Goal: Task Accomplishment & Management: Use online tool/utility

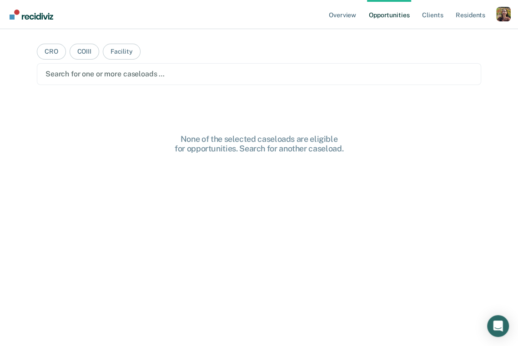
click at [505, 16] on div "Profile dropdown button" at bounding box center [504, 14] width 15 height 15
click at [437, 32] on div "Overview Opportunities Client s Resident s Profile How it works Log Out CRO COI…" at bounding box center [259, 173] width 518 height 346
click at [510, 16] on div "Profile dropdown button" at bounding box center [504, 14] width 15 height 15
click at [444, 38] on link "Profile" at bounding box center [467, 37] width 73 height 8
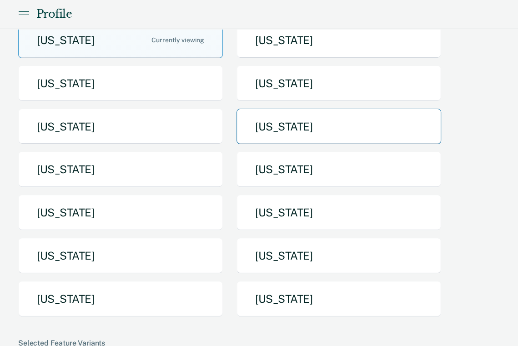
scroll to position [105, 0]
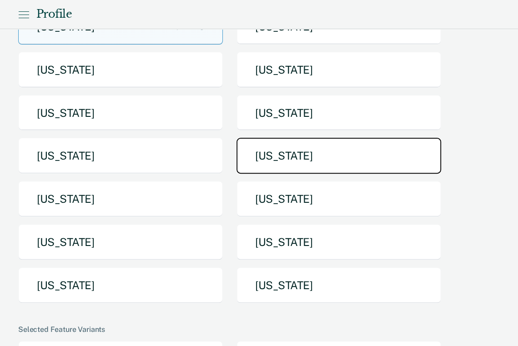
click at [347, 164] on button "[US_STATE]" at bounding box center [339, 156] width 205 height 36
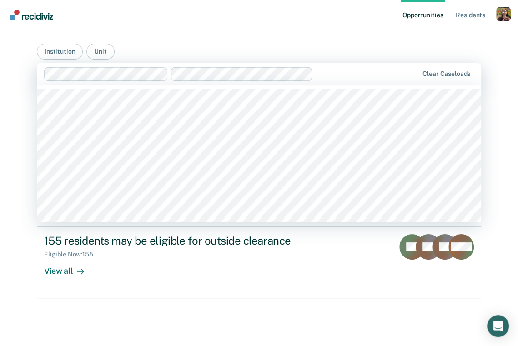
click at [335, 74] on div at bounding box center [367, 74] width 101 height 10
type input "b"
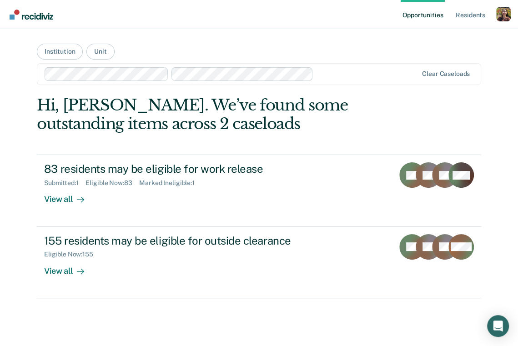
click at [15, 96] on div "Opportunities Resident s Profile How it works Go to System-Level Trends Log Out…" at bounding box center [259, 173] width 518 height 346
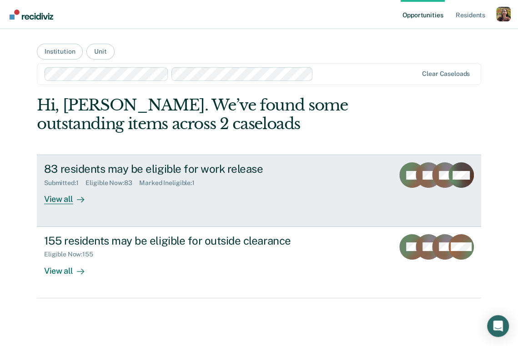
click at [59, 202] on div "View all" at bounding box center [69, 196] width 51 height 18
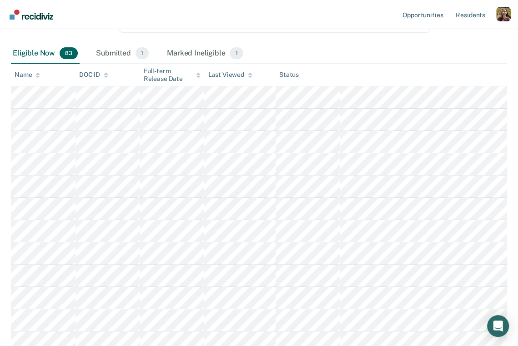
scroll to position [122, 0]
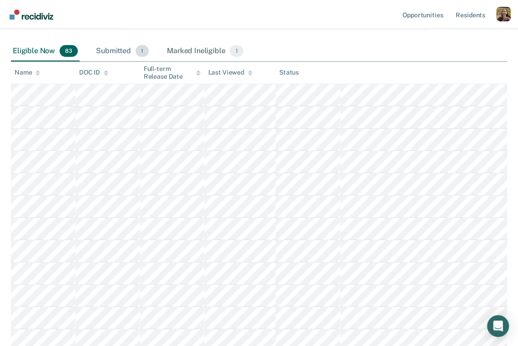
click at [122, 56] on div "Submitted 1" at bounding box center [122, 51] width 56 height 20
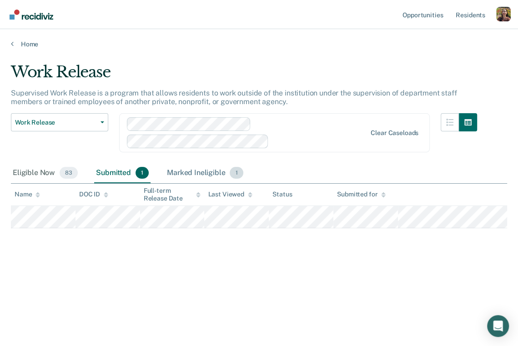
click at [214, 174] on div "Marked Ineligible 1" at bounding box center [205, 173] width 80 height 20
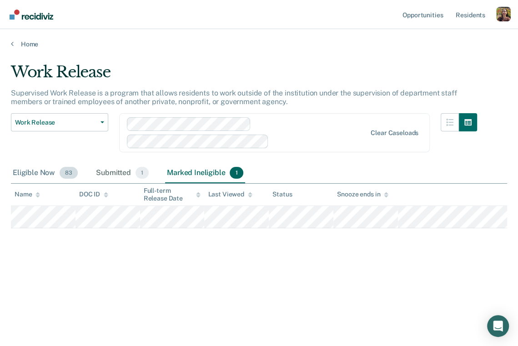
click at [46, 169] on div "Eligible Now 83" at bounding box center [45, 173] width 69 height 20
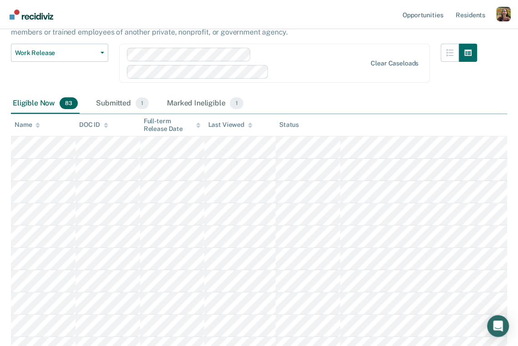
scroll to position [69, 0]
click at [120, 103] on div "Submitted 1" at bounding box center [122, 104] width 56 height 20
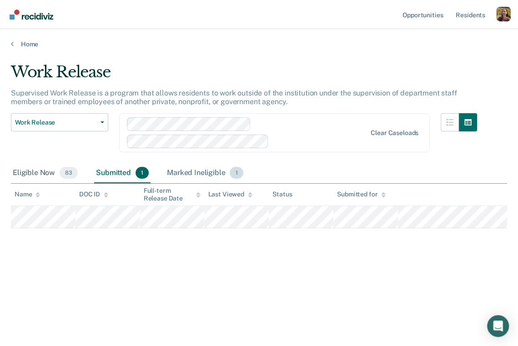
click at [216, 170] on div "Marked Ineligible 1" at bounding box center [205, 173] width 80 height 20
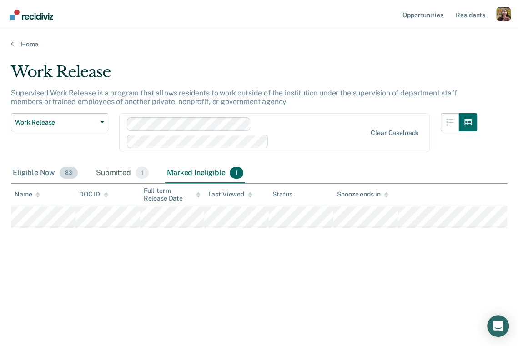
click at [37, 175] on div "Eligible Now 83" at bounding box center [45, 173] width 69 height 20
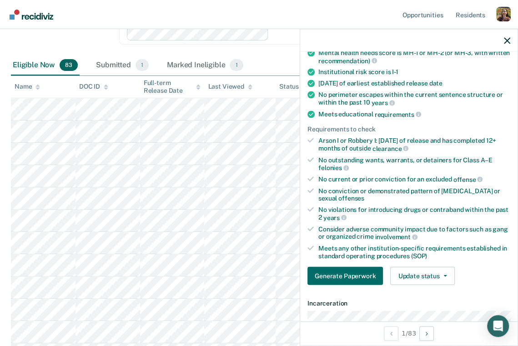
scroll to position [87, 0]
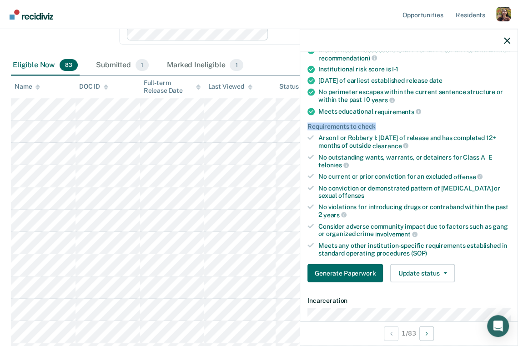
drag, startPoint x: 391, startPoint y: 125, endPoint x: 307, endPoint y: 127, distance: 84.2
click at [307, 127] on div "Validated by data from MOCIS and OP-II Mental health needs score is MH-1 or MH-…" at bounding box center [409, 154] width 218 height 269
click at [315, 148] on ul "Validated by data from MOCIS and OP-II Mental health needs score is MH-1 or MH-…" at bounding box center [409, 146] width 203 height 222
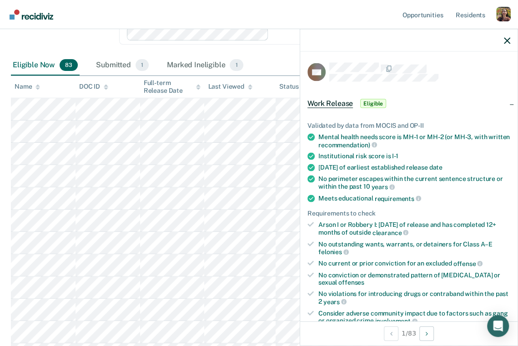
scroll to position [83, 0]
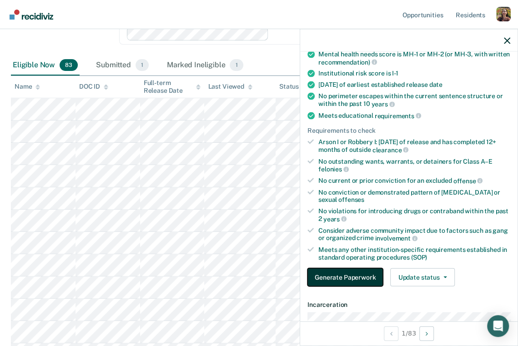
click at [365, 281] on button "Generate Paperwork" at bounding box center [346, 278] width 76 height 18
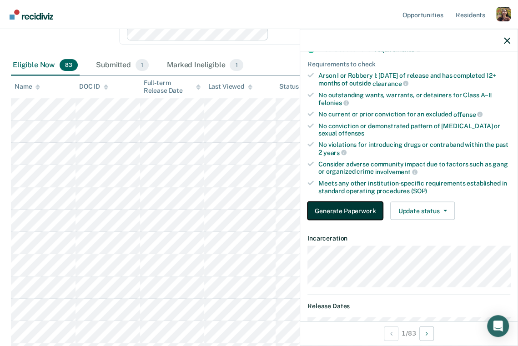
scroll to position [150, 0]
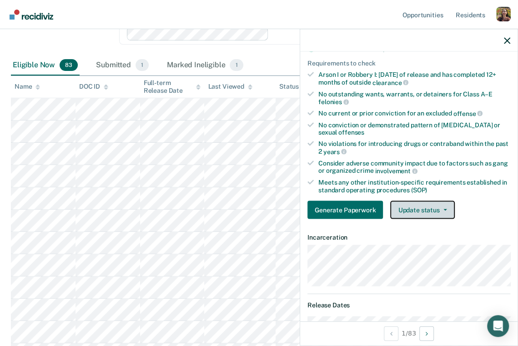
click at [441, 210] on button "Update status" at bounding box center [422, 210] width 64 height 18
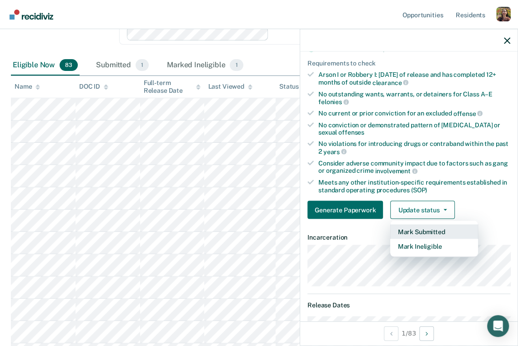
click at [419, 229] on button "Mark Submitted" at bounding box center [434, 232] width 88 height 15
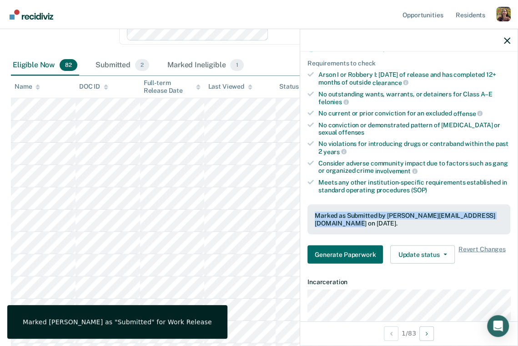
drag, startPoint x: 313, startPoint y: 214, endPoint x: 403, endPoint y: 228, distance: 90.8
click at [403, 228] on div "Marked as Submitted by [PERSON_NAME][EMAIL_ADDRESS][DOMAIN_NAME] on [DATE]." at bounding box center [409, 220] width 203 height 30
click at [507, 42] on icon "button" at bounding box center [507, 40] width 6 height 6
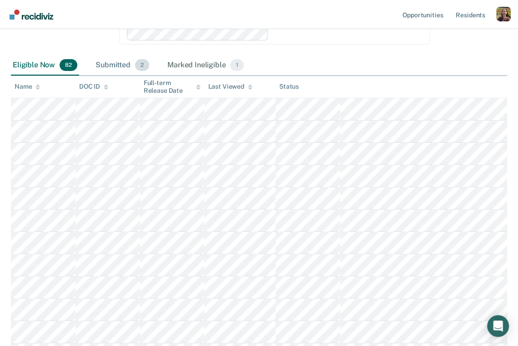
click at [121, 66] on div "Submitted 2" at bounding box center [122, 66] width 57 height 20
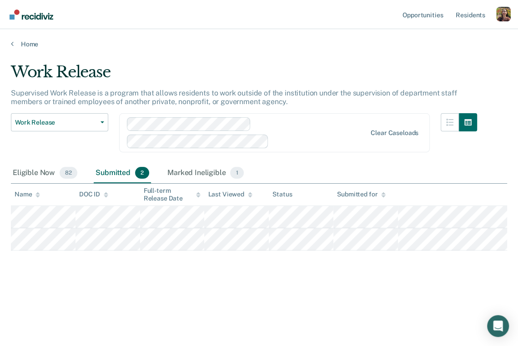
scroll to position [0, 0]
click at [34, 176] on div "Eligible Now 82" at bounding box center [45, 173] width 68 height 20
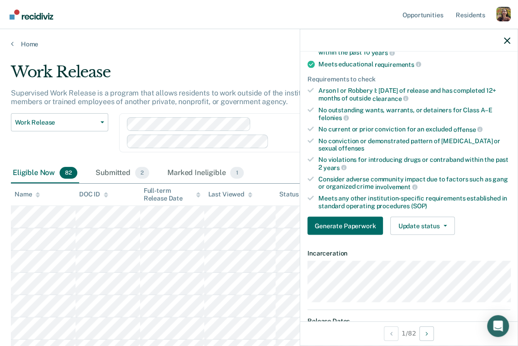
scroll to position [133, 0]
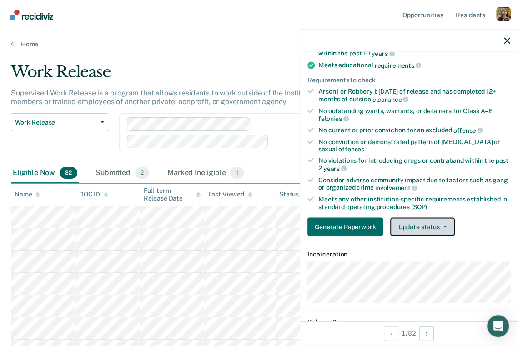
click at [429, 224] on button "Update status" at bounding box center [422, 227] width 64 height 18
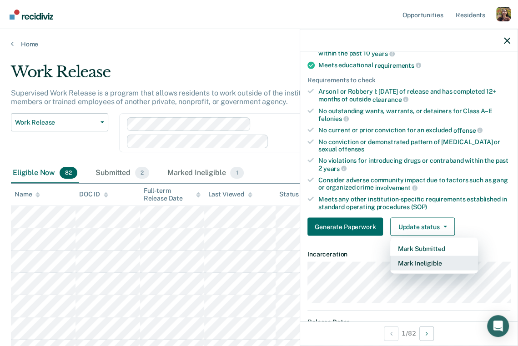
click at [424, 264] on button "Mark Ineligible" at bounding box center [434, 263] width 88 height 15
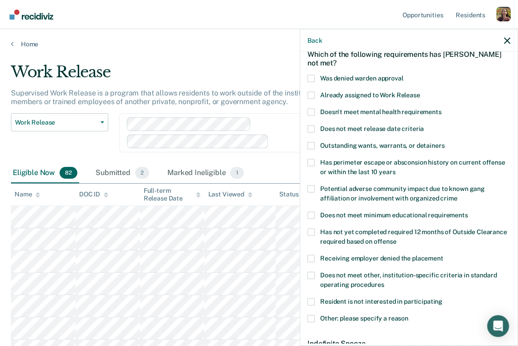
scroll to position [46, 0]
click at [355, 76] on span "Was denied warden approval" at bounding box center [361, 78] width 83 height 7
click at [403, 75] on input "Was denied warden approval" at bounding box center [403, 75] width 0 height 0
click at [344, 95] on span "Already assigned to Work Release" at bounding box center [370, 94] width 100 height 7
click at [421, 92] on input "Already assigned to Work Release" at bounding box center [421, 92] width 0 height 0
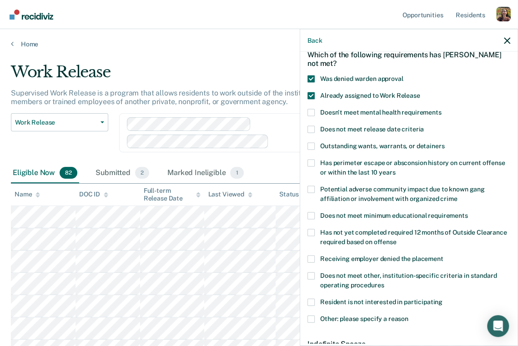
click at [333, 109] on span "Doesn't meet mental health requirements" at bounding box center [381, 111] width 122 height 7
click at [442, 109] on input "Doesn't meet mental health requirements" at bounding box center [442, 109] width 0 height 0
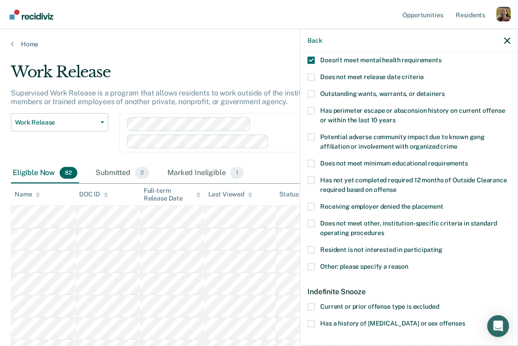
scroll to position [130, 0]
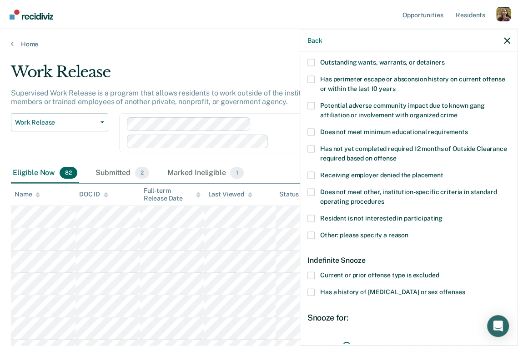
click at [312, 219] on span at bounding box center [311, 218] width 7 height 7
click at [443, 215] on input "Resident is not interested in participating" at bounding box center [443, 215] width 0 height 0
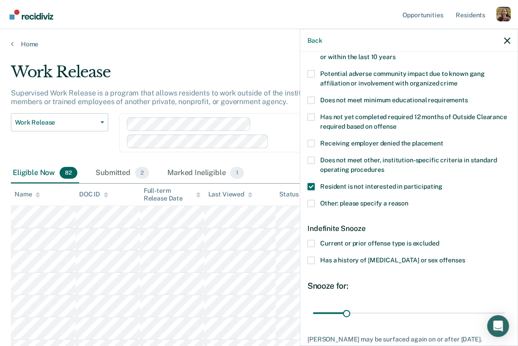
scroll to position [160, 0]
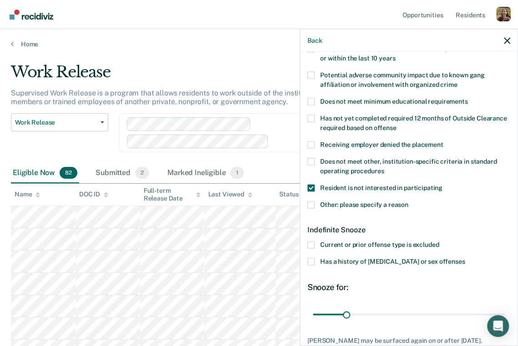
click at [322, 204] on span "Other: please specify a reason" at bounding box center [364, 204] width 88 height 7
click at [409, 201] on input "Other: please specify a reason" at bounding box center [409, 201] width 0 height 0
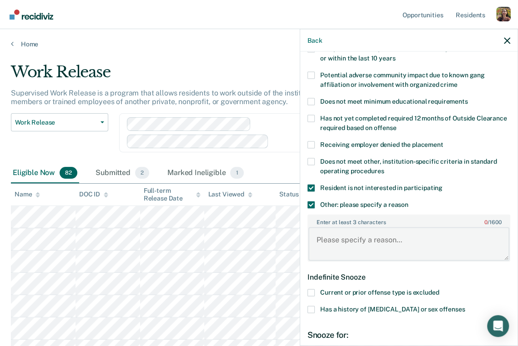
click at [395, 248] on textarea "Enter at least 3 characters 0 / 1600" at bounding box center [409, 244] width 201 height 34
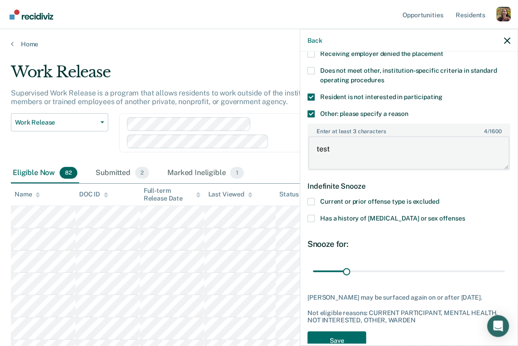
scroll to position [280, 0]
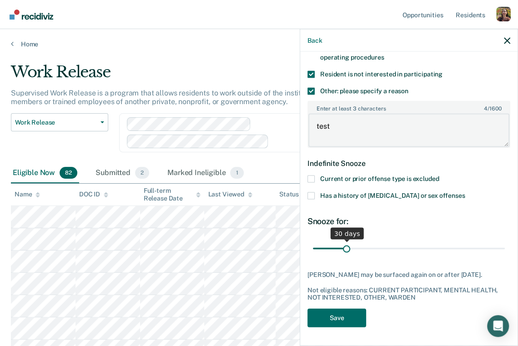
type textarea "test"
drag, startPoint x: 347, startPoint y: 241, endPoint x: 390, endPoint y: 245, distance: 42.5
click at [390, 245] on input "range" at bounding box center [409, 249] width 192 height 16
drag, startPoint x: 307, startPoint y: 267, endPoint x: 390, endPoint y: 277, distance: 83.4
click at [390, 277] on div "TA Which of the following requirements has [PERSON_NAME] not met? Was denied wa…" at bounding box center [409, 198] width 218 height 292
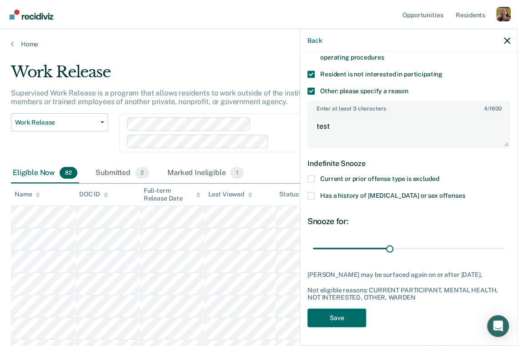
click at [474, 272] on div "[PERSON_NAME] may be surfaced again on or after [DATE]." at bounding box center [409, 275] width 203 height 8
drag, startPoint x: 393, startPoint y: 240, endPoint x: 423, endPoint y: 256, distance: 34.6
type input "105"
click at [423, 256] on input "range" at bounding box center [409, 249] width 192 height 16
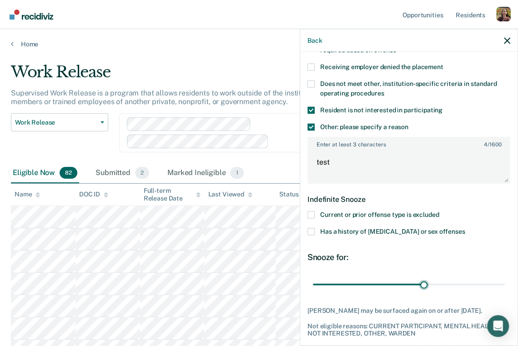
scroll to position [243, 0]
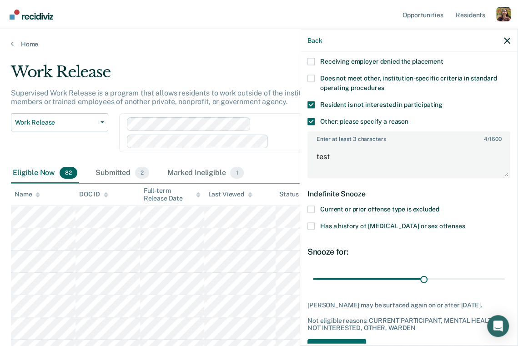
drag, startPoint x: 436, startPoint y: 212, endPoint x: 355, endPoint y: 217, distance: 82.0
click at [355, 217] on div "Current or prior offense type is excluded" at bounding box center [409, 214] width 203 height 17
click at [314, 208] on span at bounding box center [311, 209] width 7 height 7
click at [439, 206] on input "Current or prior offense type is excluded" at bounding box center [439, 206] width 0 height 0
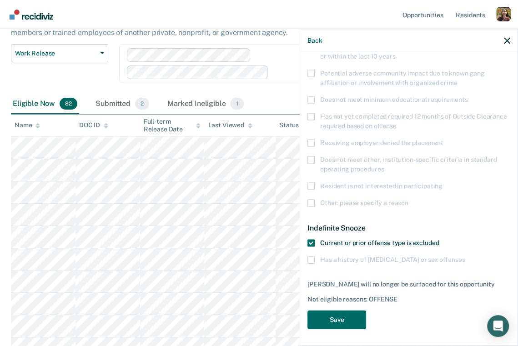
scroll to position [79, 0]
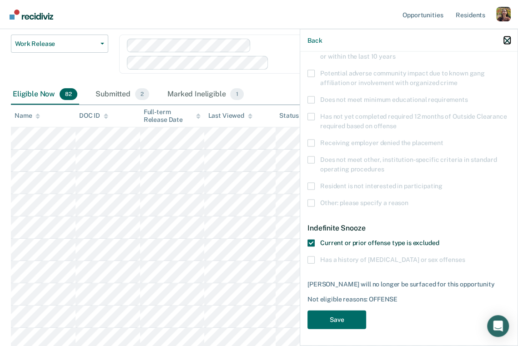
click at [510, 42] on icon "button" at bounding box center [507, 40] width 6 height 6
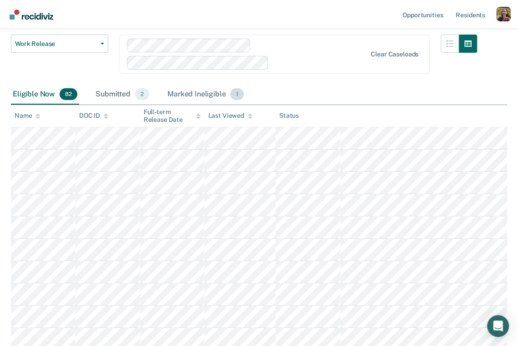
click at [201, 93] on div "Marked Ineligible 1" at bounding box center [206, 95] width 80 height 20
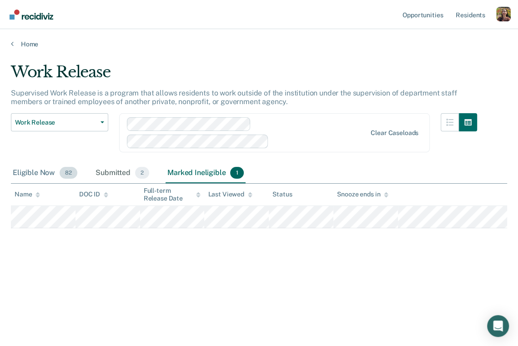
click at [54, 173] on div "Eligible Now 82" at bounding box center [45, 173] width 68 height 20
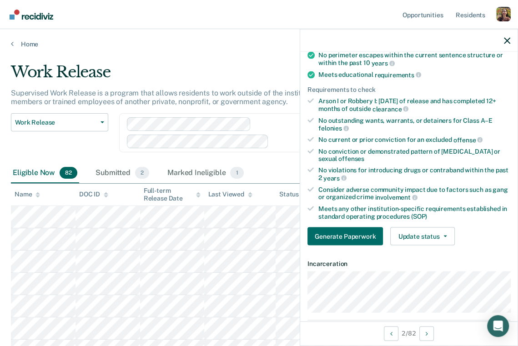
scroll to position [137, 0]
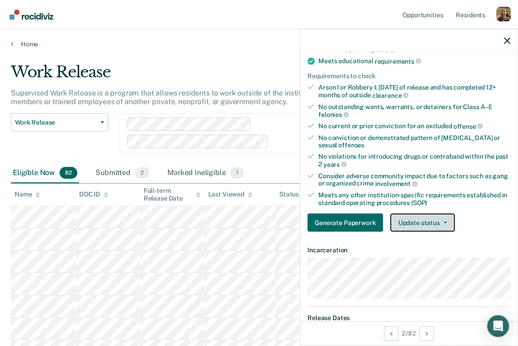
click at [445, 224] on button "Update status" at bounding box center [422, 223] width 64 height 18
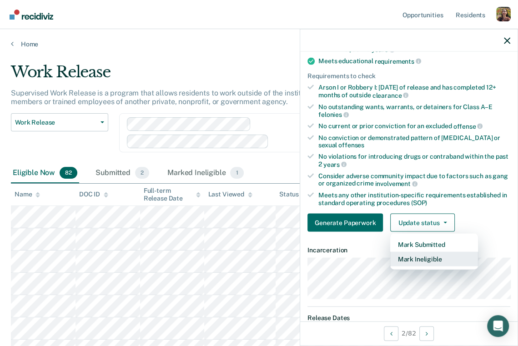
click at [437, 258] on button "Mark Ineligible" at bounding box center [434, 259] width 88 height 15
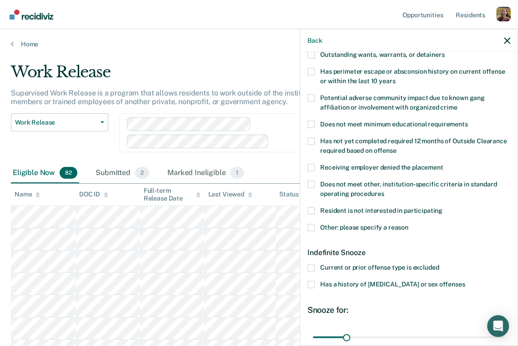
click at [325, 141] on span "Has not yet completed required 12 months of Outside Clearance required based on…" at bounding box center [413, 145] width 187 height 17
click at [397, 147] on input "Has not yet completed required 12 months of Outside Clearance required based on…" at bounding box center [397, 147] width 0 height 0
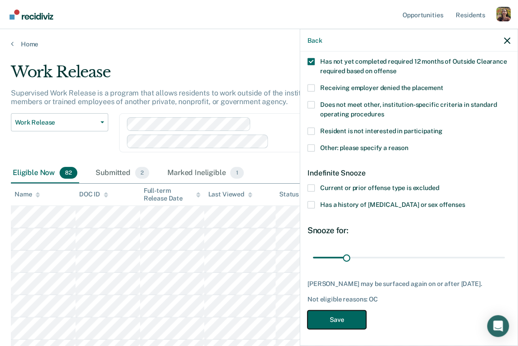
click at [351, 320] on button "Save" at bounding box center [337, 319] width 59 height 19
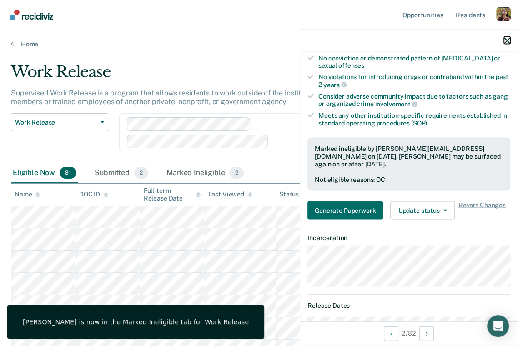
click at [504, 40] on icon "button" at bounding box center [507, 40] width 6 height 6
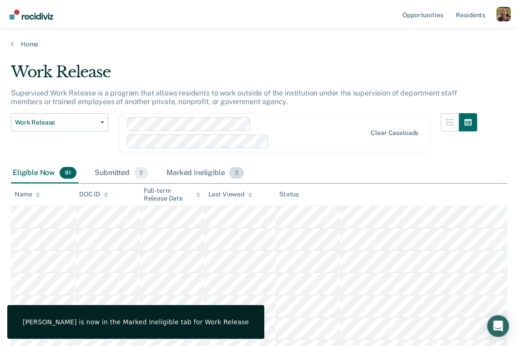
click at [203, 169] on div "Marked Ineligible 2" at bounding box center [205, 173] width 81 height 20
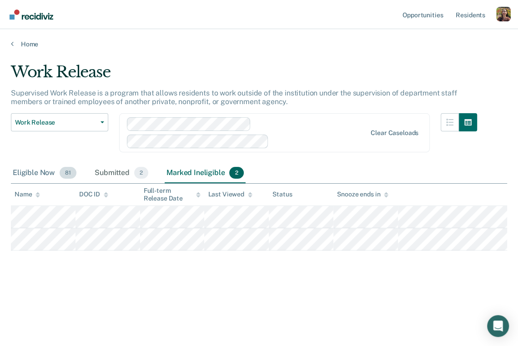
click at [30, 175] on div "Eligible Now 81" at bounding box center [44, 173] width 67 height 20
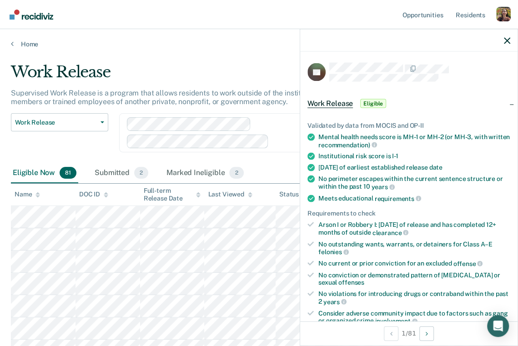
scroll to position [65, 0]
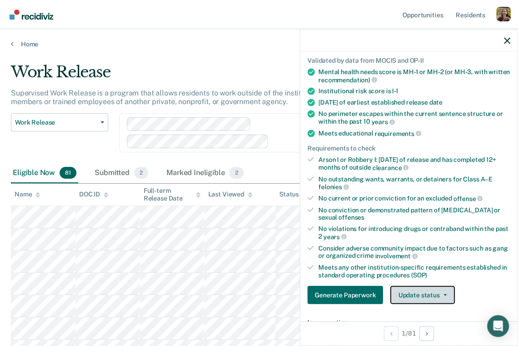
click at [441, 291] on button "Update status" at bounding box center [422, 295] width 64 height 18
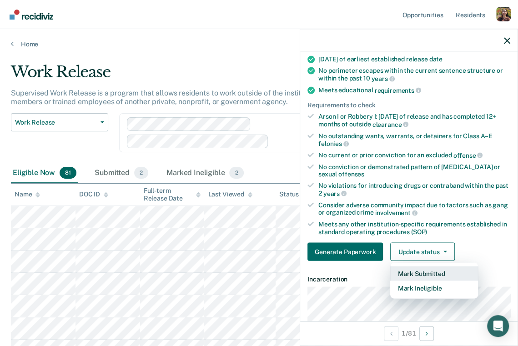
scroll to position [108, 0]
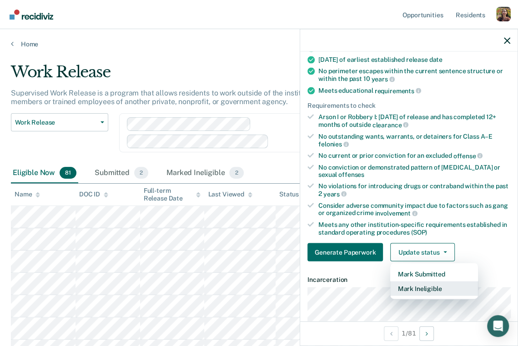
click at [436, 286] on button "Mark Ineligible" at bounding box center [434, 289] width 88 height 15
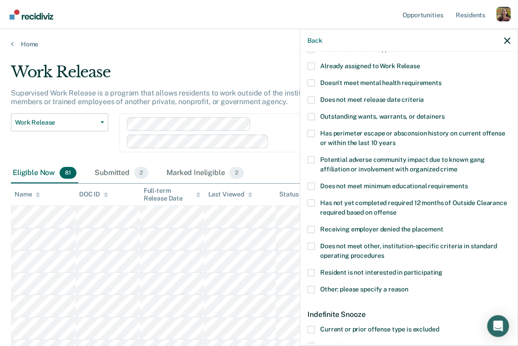
scroll to position [74, 0]
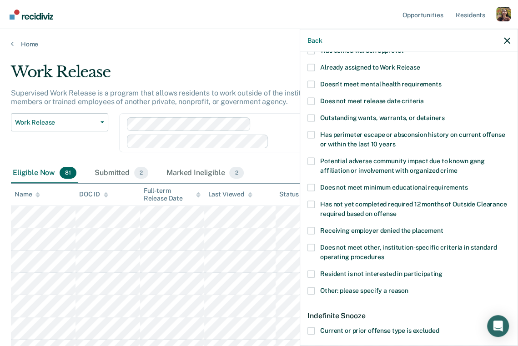
click at [315, 247] on label "Does not meet other, institution-specific criteria in standard operating proced…" at bounding box center [409, 253] width 203 height 19
click at [384, 254] on input "Does not meet other, institution-specific criteria in standard operating proced…" at bounding box center [384, 254] width 0 height 0
drag, startPoint x: 394, startPoint y: 256, endPoint x: 321, endPoint y: 248, distance: 73.2
click at [321, 248] on label "Does not meet other, institution-specific criteria in standard operating proced…" at bounding box center [409, 253] width 203 height 19
click at [384, 254] on input "Does not meet other, institution-specific criteria in standard operating proced…" at bounding box center [384, 254] width 0 height 0
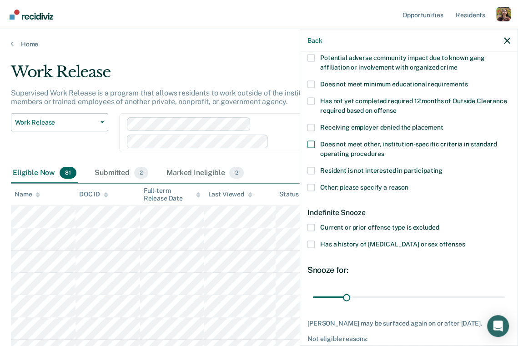
scroll to position [162, 0]
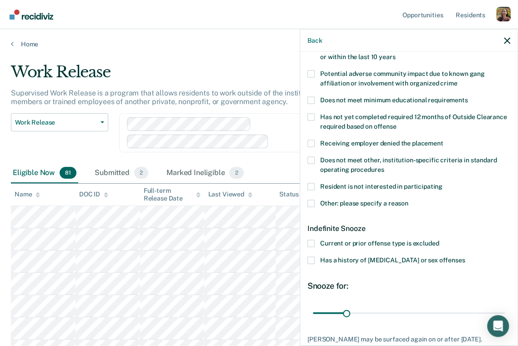
click at [313, 159] on span at bounding box center [311, 160] width 7 height 7
click at [384, 166] on input "Does not meet other, institution-specific criteria in standard operating proced…" at bounding box center [384, 166] width 0 height 0
drag, startPoint x: 398, startPoint y: 171, endPoint x: 319, endPoint y: 158, distance: 79.8
click at [319, 158] on label "Does not meet other, institution-specific criteria in standard operating proced…" at bounding box center [409, 166] width 203 height 19
click at [384, 166] on input "Does not meet other, institution-specific criteria in standard operating proced…" at bounding box center [384, 166] width 0 height 0
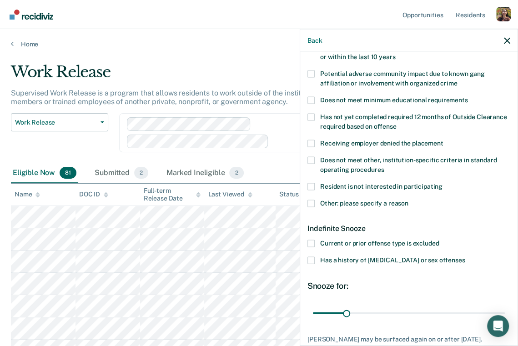
click at [312, 159] on span at bounding box center [311, 160] width 7 height 7
click at [384, 166] on input "Does not meet other, institution-specific criteria in standard operating proced…" at bounding box center [384, 166] width 0 height 0
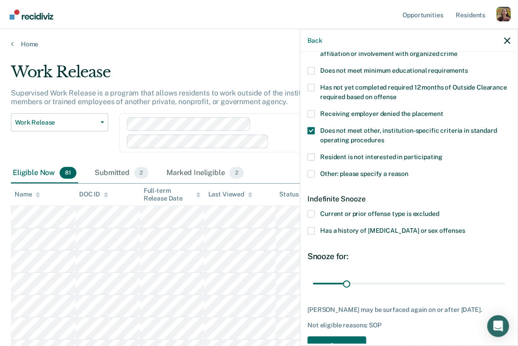
scroll to position [192, 0]
drag, startPoint x: 345, startPoint y: 283, endPoint x: 375, endPoint y: 278, distance: 30.9
type input "58"
click at [375, 278] on input "range" at bounding box center [409, 283] width 192 height 16
click at [342, 129] on span "Does not meet other, institution-specific criteria in standard operating proced…" at bounding box center [408, 134] width 177 height 17
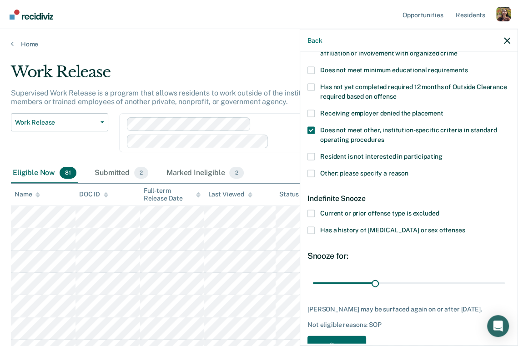
click at [384, 136] on input "Does not meet other, institution-specific criteria in standard operating proced…" at bounding box center [384, 136] width 0 height 0
drag, startPoint x: 308, startPoint y: 197, endPoint x: 471, endPoint y: 233, distance: 167.1
click at [470, 234] on div "TA Which of the following requirements has [PERSON_NAME] not met? Was denied wa…" at bounding box center [409, 115] width 203 height 489
click at [360, 198] on div "Indefinite Snooze" at bounding box center [409, 198] width 203 height 23
click at [508, 42] on icon "button" at bounding box center [507, 40] width 6 height 6
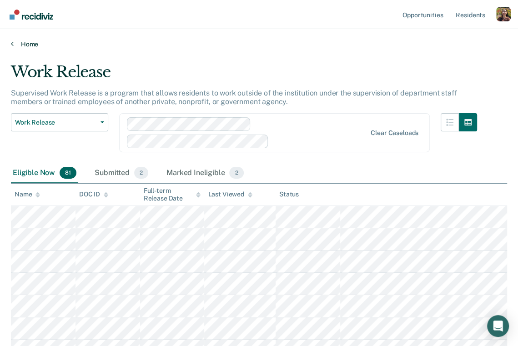
click at [28, 46] on link "Home" at bounding box center [259, 44] width 497 height 8
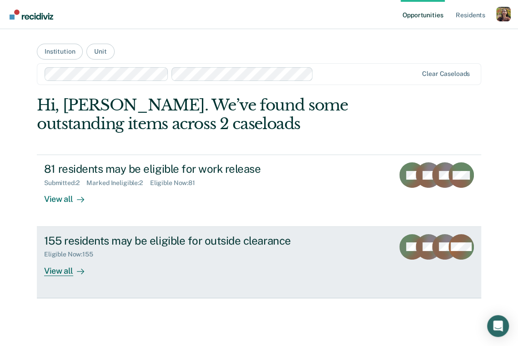
click at [66, 271] on div "View all" at bounding box center [69, 268] width 51 height 18
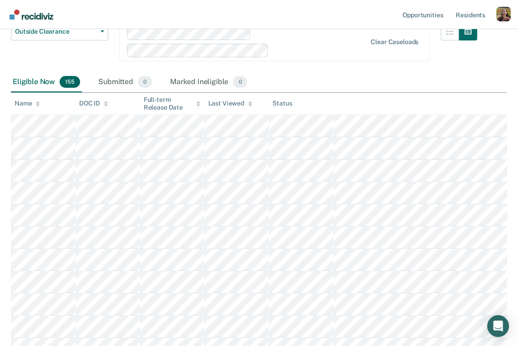
scroll to position [88, 0]
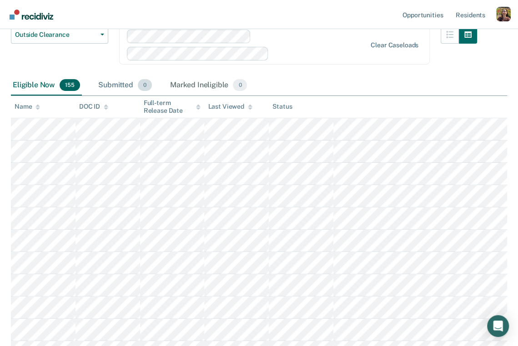
click at [129, 86] on div "Submitted 0" at bounding box center [124, 86] width 57 height 20
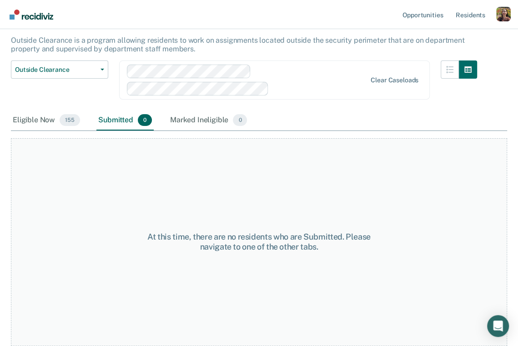
scroll to position [51, 0]
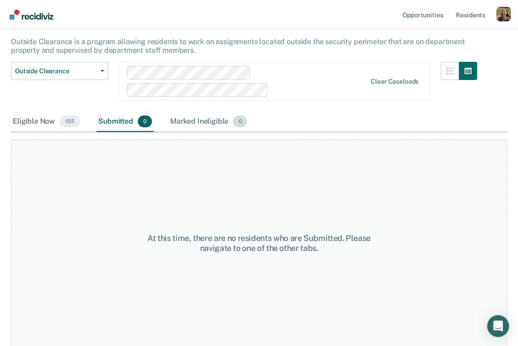
click at [204, 121] on div "Marked Ineligible 0" at bounding box center [208, 122] width 81 height 20
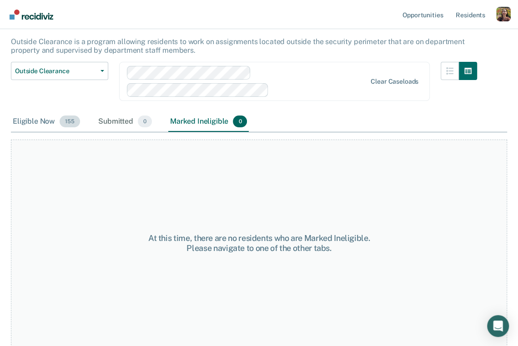
click at [36, 121] on div "Eligible Now 155" at bounding box center [46, 122] width 71 height 20
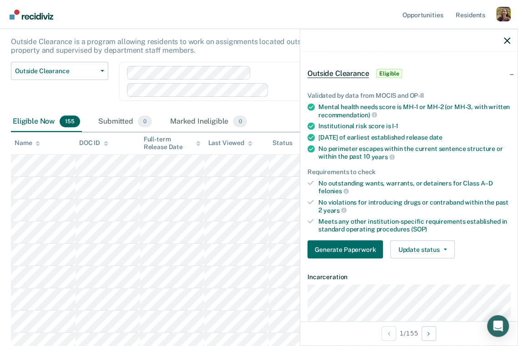
scroll to position [29, 0]
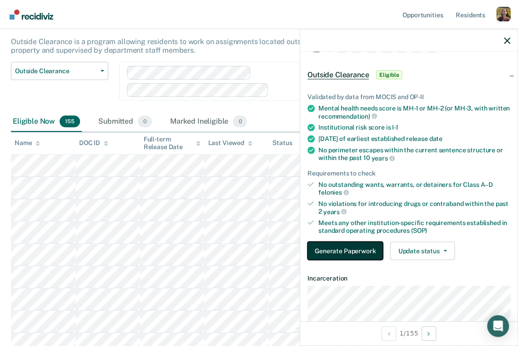
click at [346, 254] on button "Generate Paperwork" at bounding box center [346, 251] width 76 height 18
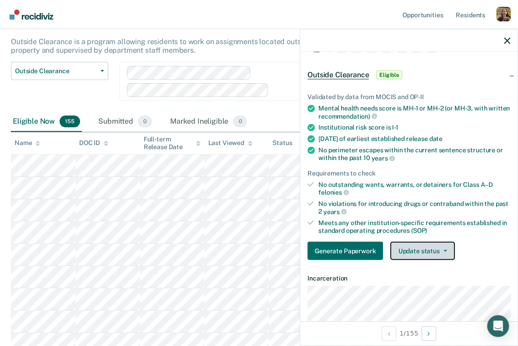
click at [441, 252] on button "Update status" at bounding box center [422, 251] width 64 height 18
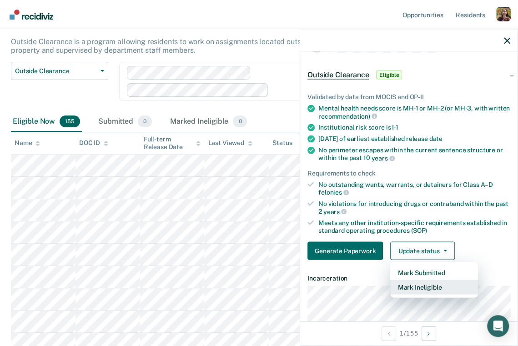
click at [412, 286] on button "Mark Ineligible" at bounding box center [434, 287] width 88 height 15
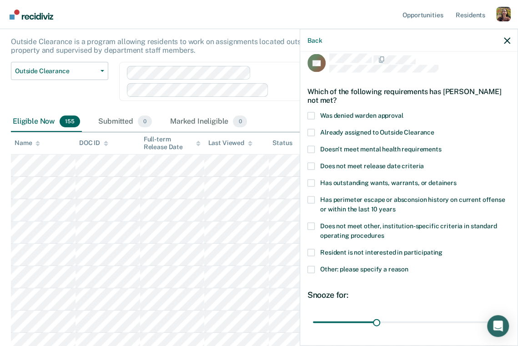
scroll to position [15, 0]
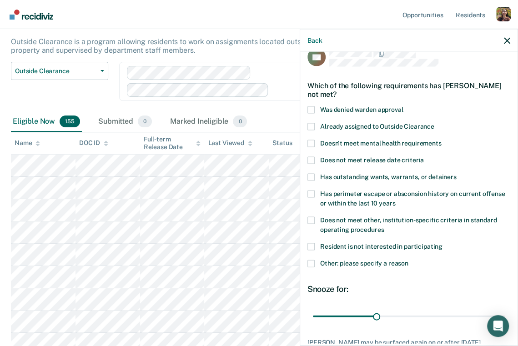
click at [421, 109] on label "Was denied warden approval" at bounding box center [409, 111] width 203 height 10
click at [403, 106] on input "Was denied warden approval" at bounding box center [403, 106] width 0 height 0
click at [409, 108] on label "Was denied warden approval" at bounding box center [409, 111] width 203 height 10
click at [403, 106] on input "Was denied warden approval" at bounding box center [403, 106] width 0 height 0
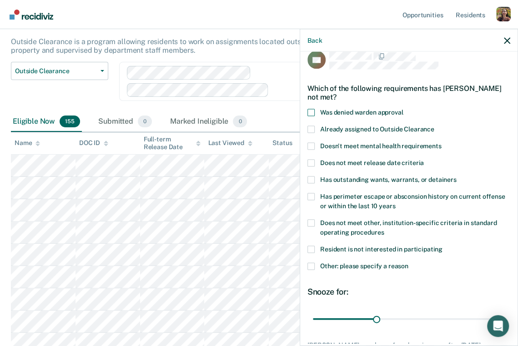
scroll to position [8, 0]
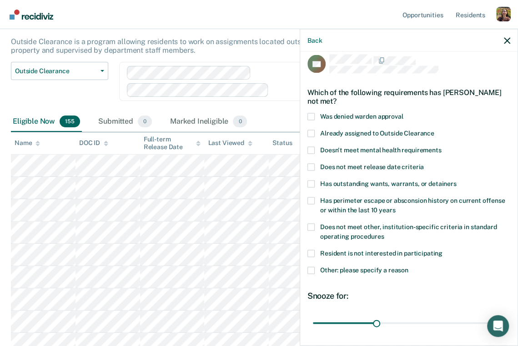
click at [325, 129] on span "Already assigned to Outside Clearance" at bounding box center [377, 132] width 114 height 7
click at [435, 130] on input "Already assigned to Outside Clearance" at bounding box center [435, 130] width 0 height 0
click at [322, 149] on span "Doesn't meet mental health requirements" at bounding box center [381, 149] width 122 height 7
click at [442, 147] on input "Doesn't meet mental health requirements" at bounding box center [442, 147] width 0 height 0
click at [311, 269] on span at bounding box center [311, 270] width 7 height 7
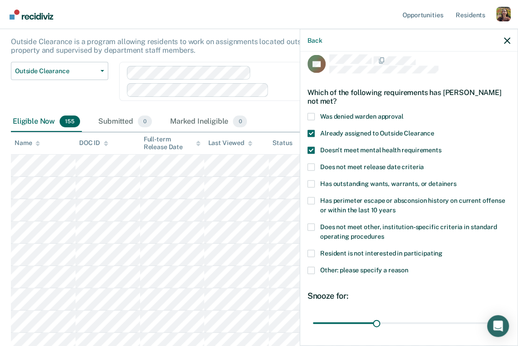
click at [409, 267] on input "Other: please specify a reason" at bounding box center [409, 267] width 0 height 0
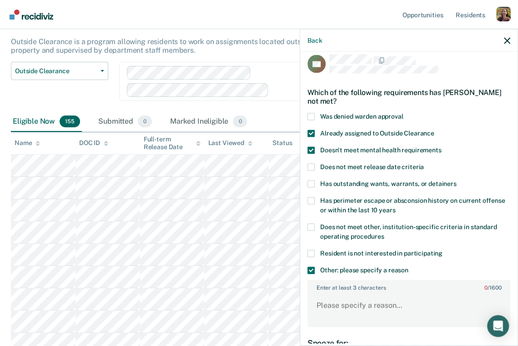
scroll to position [107, 0]
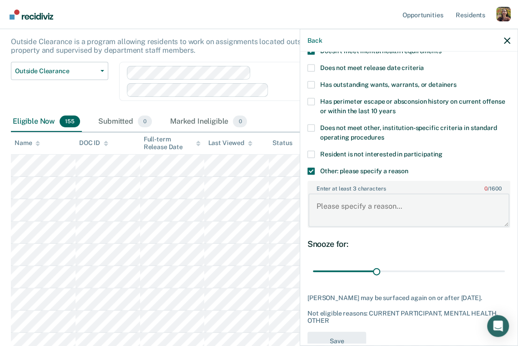
click at [411, 215] on textarea "Enter at least 3 characters 0 / 1600" at bounding box center [409, 210] width 201 height 34
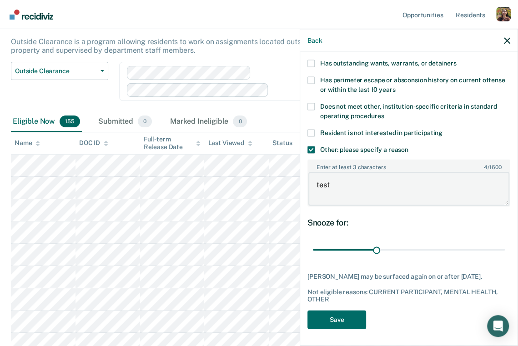
scroll to position [128, 0]
type textarea "test"
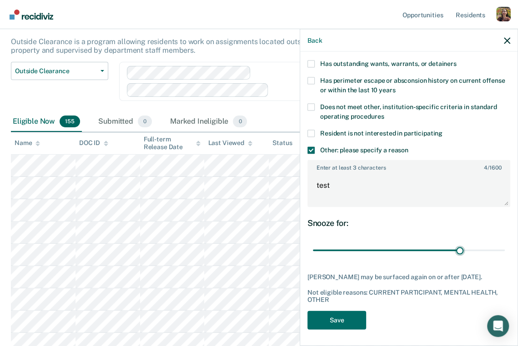
type input "70"
drag, startPoint x: 376, startPoint y: 250, endPoint x: 460, endPoint y: 262, distance: 84.2
click at [460, 262] on div "CA Which of the following requirements has [PERSON_NAME] not met? Was denied wa…" at bounding box center [409, 134] width 203 height 401
click at [506, 38] on icon "button" at bounding box center [507, 40] width 6 height 6
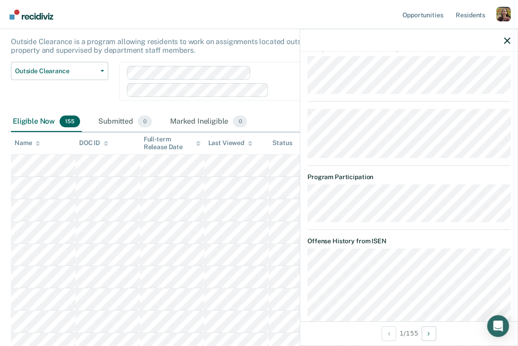
scroll to position [764, 0]
click at [509, 40] on icon "button" at bounding box center [507, 40] width 6 height 6
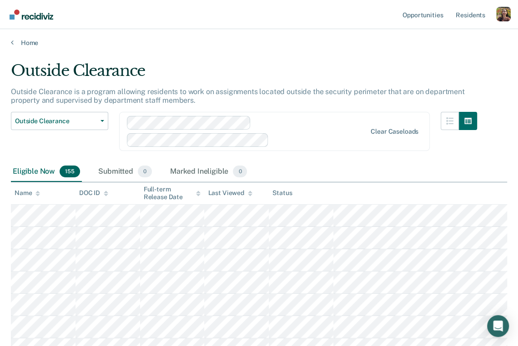
scroll to position [0, 0]
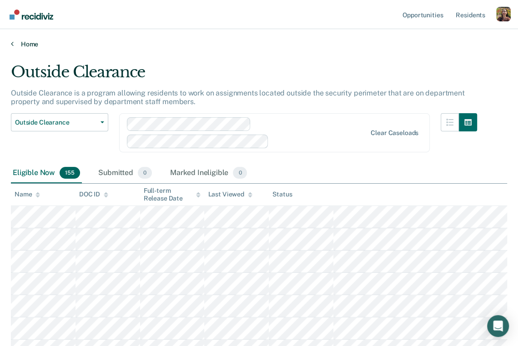
click at [23, 45] on link "Home" at bounding box center [259, 44] width 497 height 8
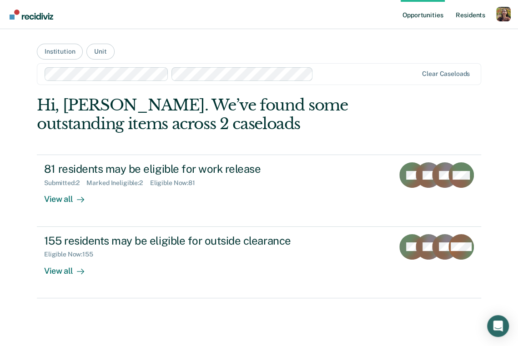
click at [472, 16] on link "Resident s" at bounding box center [470, 14] width 33 height 29
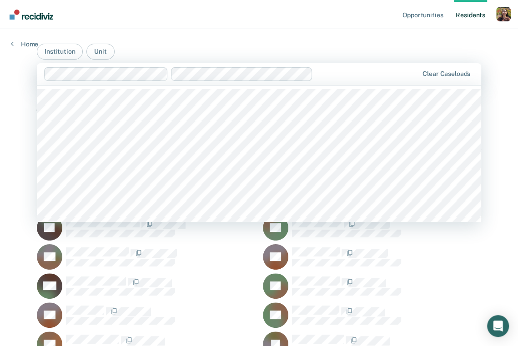
click at [345, 73] on div at bounding box center [367, 74] width 101 height 10
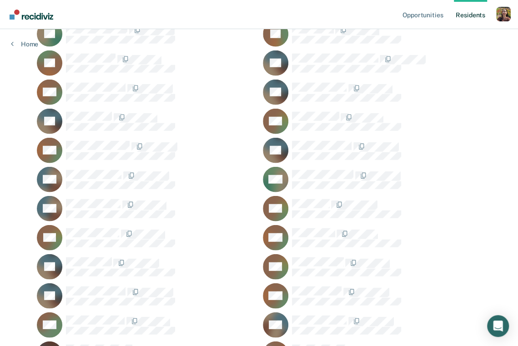
scroll to position [19, 0]
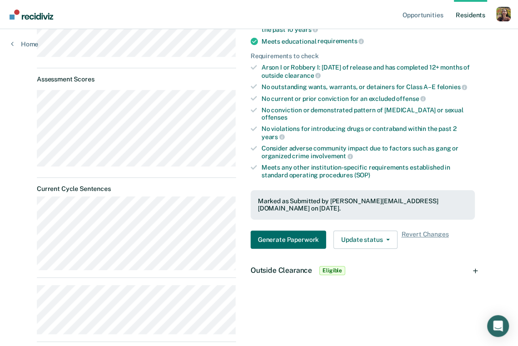
scroll to position [233, 0]
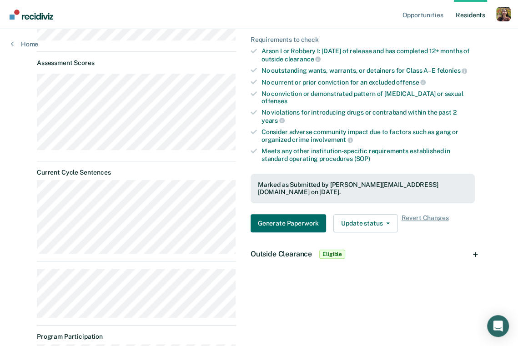
click at [472, 240] on div "Outside Clearance Eligible" at bounding box center [362, 254] width 239 height 29
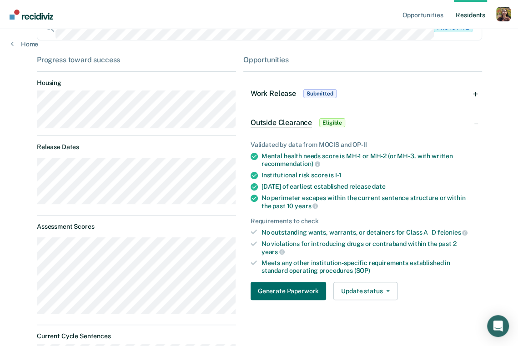
scroll to position [68, 0]
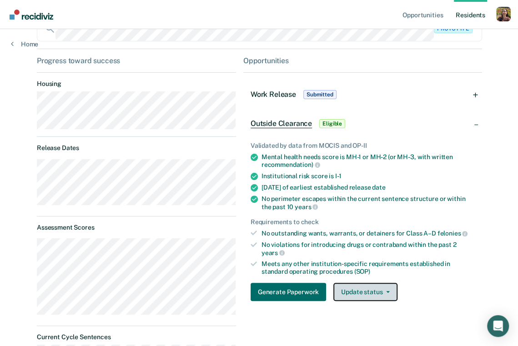
click at [365, 289] on button "Update status" at bounding box center [366, 292] width 64 height 18
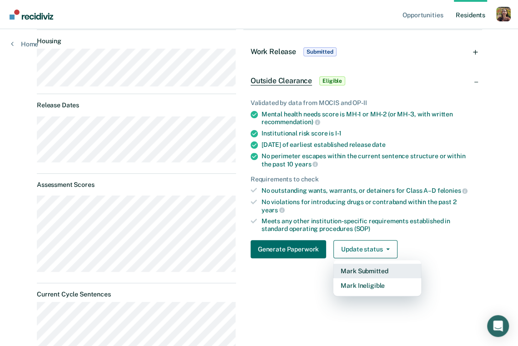
scroll to position [113, 0]
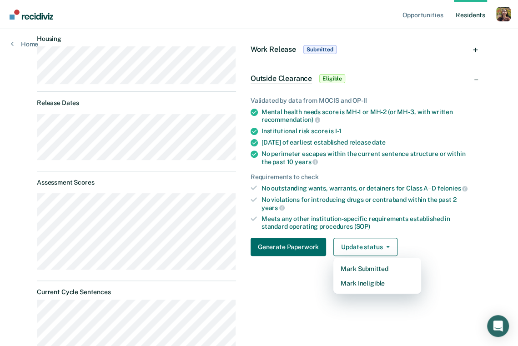
click at [407, 165] on ul "Validated by data from MOCIS and OP-II Mental health needs score is MH-1 or MH-…" at bounding box center [363, 164] width 224 height 134
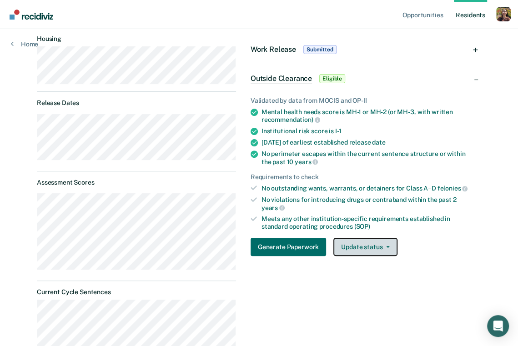
click at [388, 252] on button "Update status" at bounding box center [366, 247] width 64 height 18
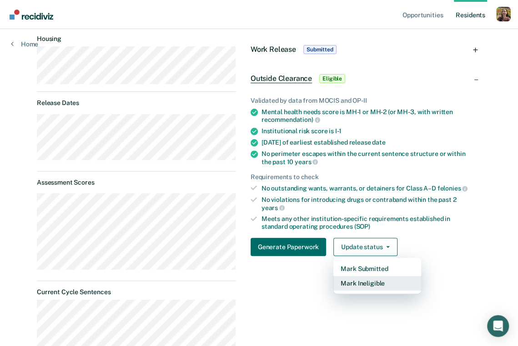
click at [391, 287] on button "Mark Ineligible" at bounding box center [378, 283] width 88 height 15
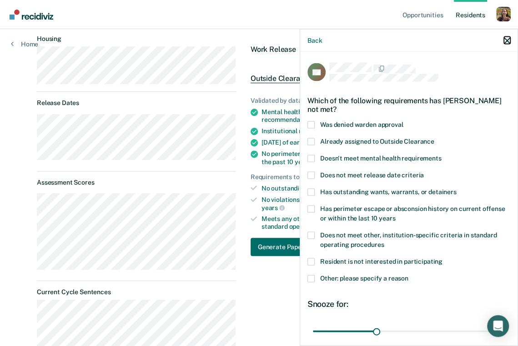
click at [509, 43] on icon "button" at bounding box center [507, 40] width 6 height 6
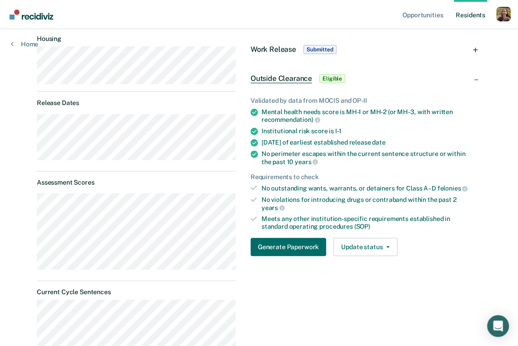
click at [505, 20] on div "Profile dropdown button" at bounding box center [504, 14] width 15 height 15
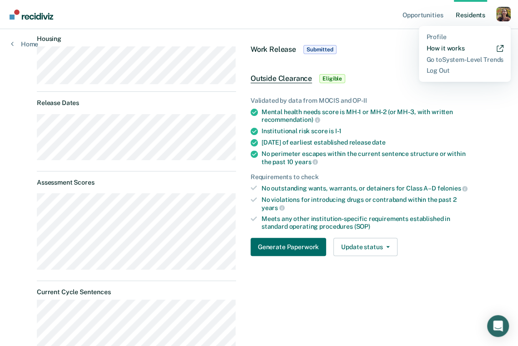
click at [451, 49] on link "How it works" at bounding box center [464, 49] width 77 height 8
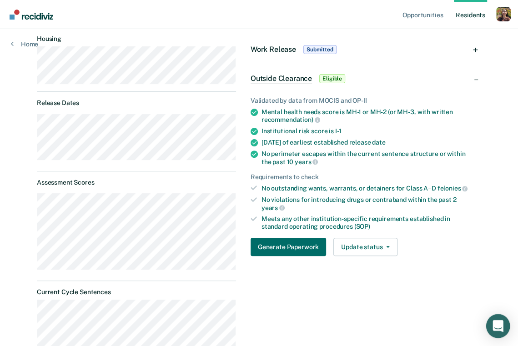
click at [494, 326] on icon "Open Intercom Messenger" at bounding box center [498, 326] width 10 height 12
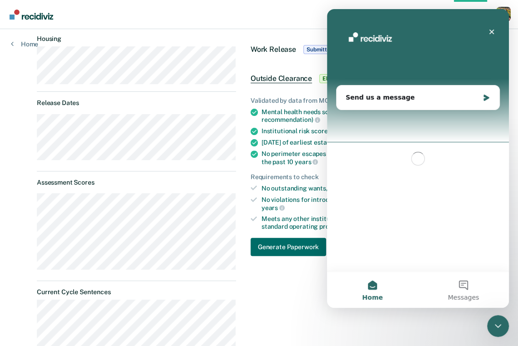
scroll to position [0, 0]
click at [386, 98] on div "Send us a message" at bounding box center [412, 98] width 133 height 10
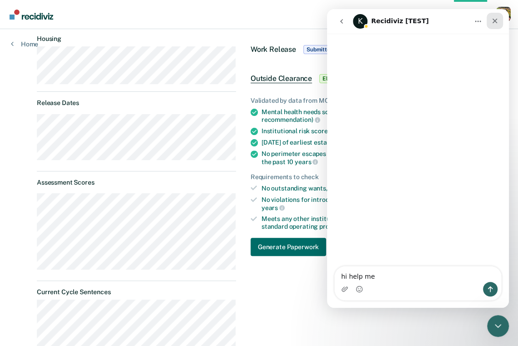
type textarea "hi help me"
click at [497, 25] on div "Close" at bounding box center [495, 21] width 16 height 16
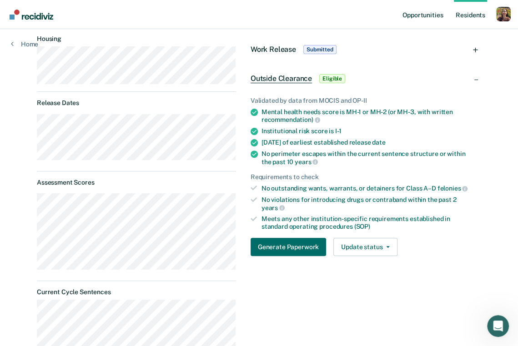
click at [412, 21] on link "Opportunities" at bounding box center [423, 14] width 44 height 29
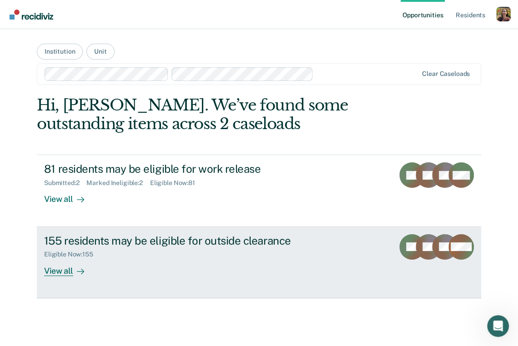
click at [59, 267] on div "View all" at bounding box center [69, 268] width 51 height 18
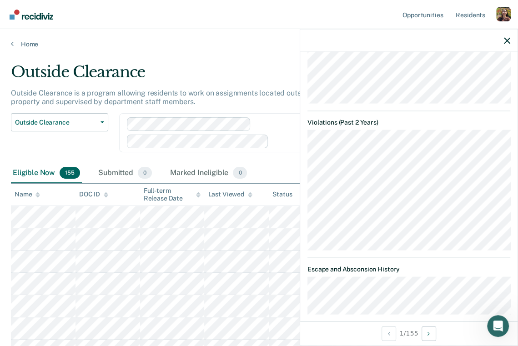
scroll to position [544, 0]
click at [505, 41] on icon "button" at bounding box center [507, 40] width 6 height 6
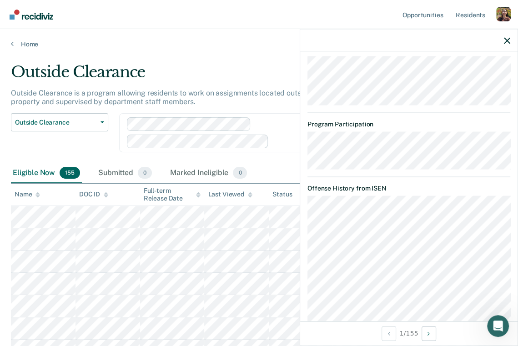
scroll to position [854, 0]
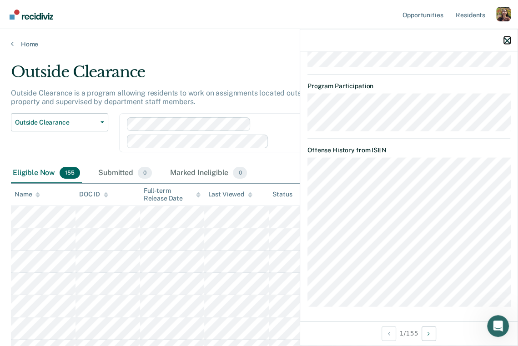
click at [505, 42] on icon "button" at bounding box center [507, 40] width 6 height 6
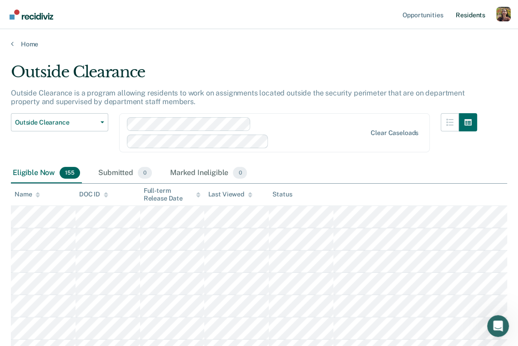
click at [474, 18] on link "Resident s" at bounding box center [470, 14] width 33 height 29
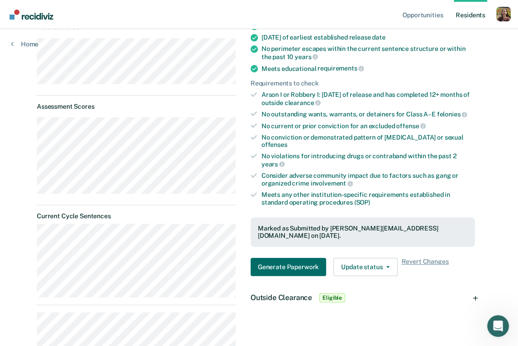
scroll to position [355, 0]
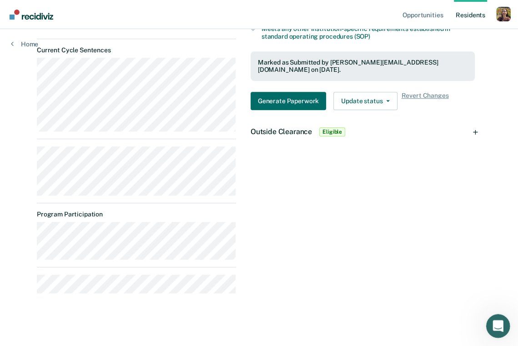
click at [503, 321] on div "Open Intercom Messenger" at bounding box center [497, 325] width 30 height 30
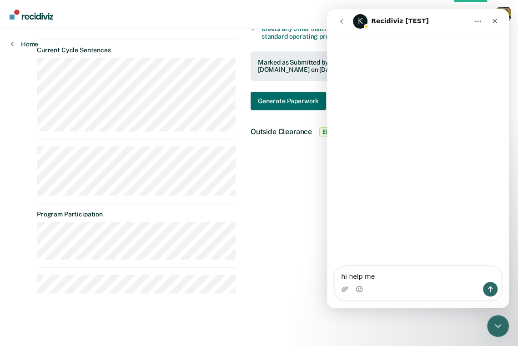
click at [28, 43] on link "Home" at bounding box center [24, 44] width 27 height 8
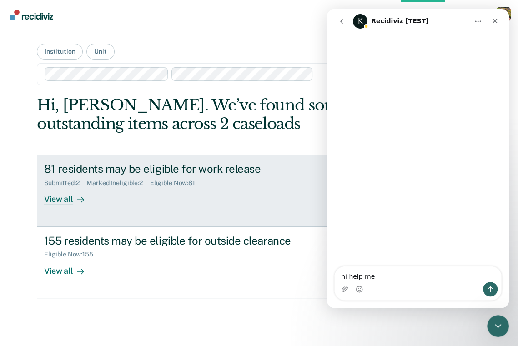
click at [71, 198] on div "View all" at bounding box center [69, 196] width 51 height 18
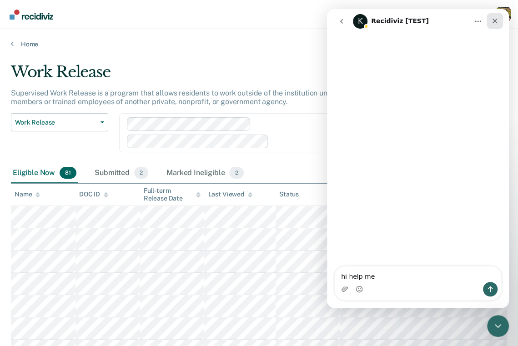
click at [493, 23] on icon "Close" at bounding box center [495, 21] width 5 height 5
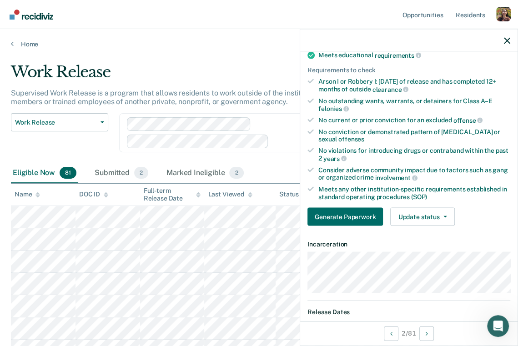
scroll to position [161, 0]
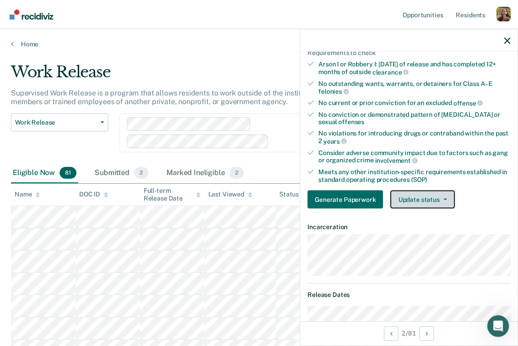
click at [445, 195] on button "Update status" at bounding box center [422, 200] width 64 height 18
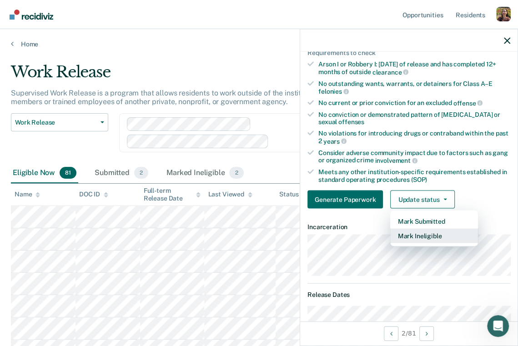
click at [423, 236] on button "Mark Ineligible" at bounding box center [434, 236] width 88 height 15
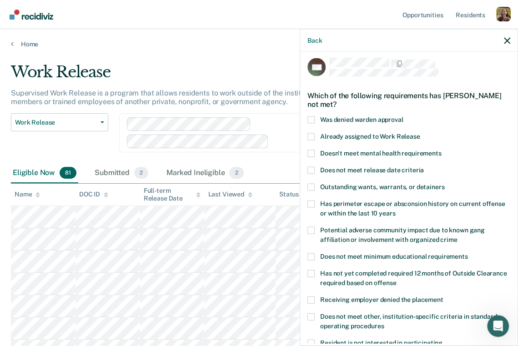
scroll to position [0, 0]
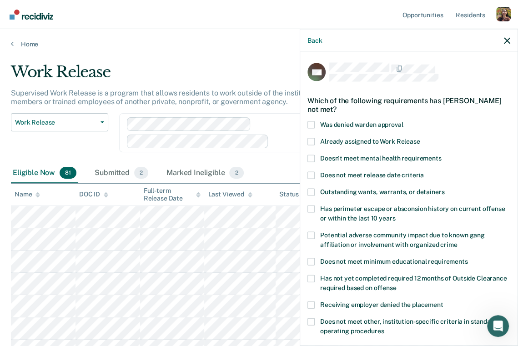
click at [328, 140] on span "Already assigned to Work Release" at bounding box center [370, 140] width 100 height 7
click at [421, 138] on input "Already assigned to Work Release" at bounding box center [421, 138] width 0 height 0
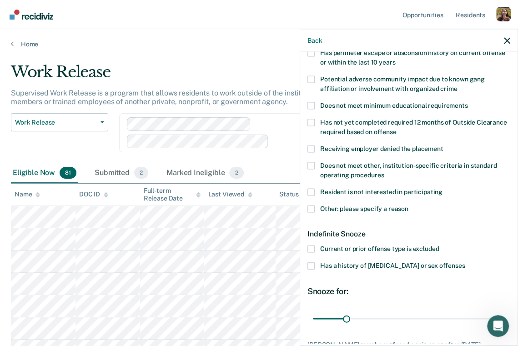
scroll to position [217, 0]
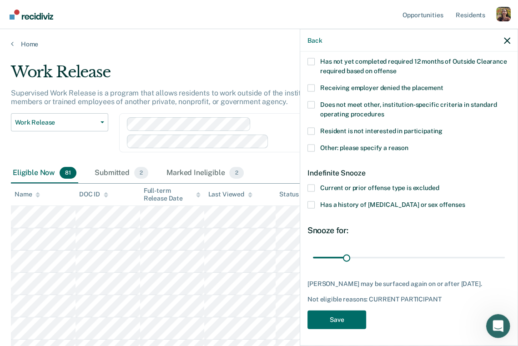
click at [494, 332] on div "Open Intercom Messenger" at bounding box center [497, 325] width 30 height 30
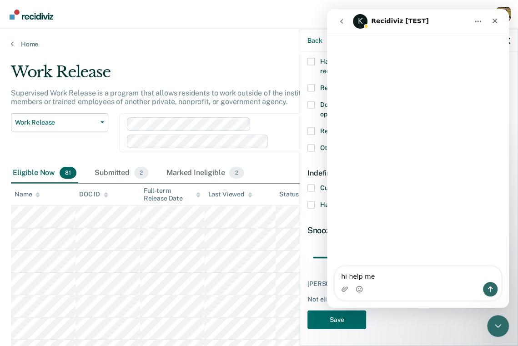
drag, startPoint x: 419, startPoint y: 279, endPoint x: 336, endPoint y: 276, distance: 82.9
click at [336, 276] on textarea "hi help me" at bounding box center [418, 274] width 167 height 15
click at [499, 23] on div "Close" at bounding box center [495, 21] width 16 height 16
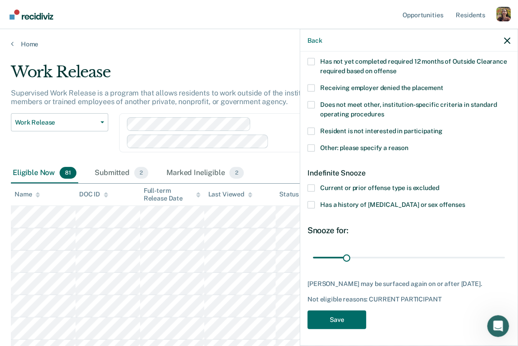
scroll to position [215, 0]
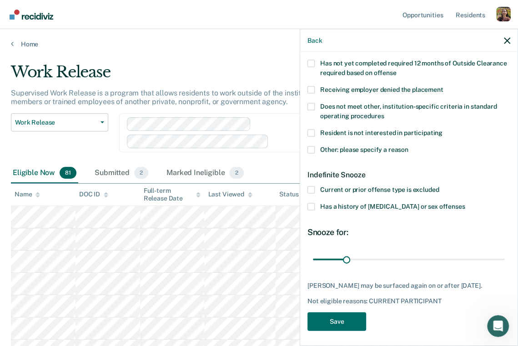
click at [510, 42] on icon "button" at bounding box center [507, 40] width 6 height 6
